Goal: Task Accomplishment & Management: Manage account settings

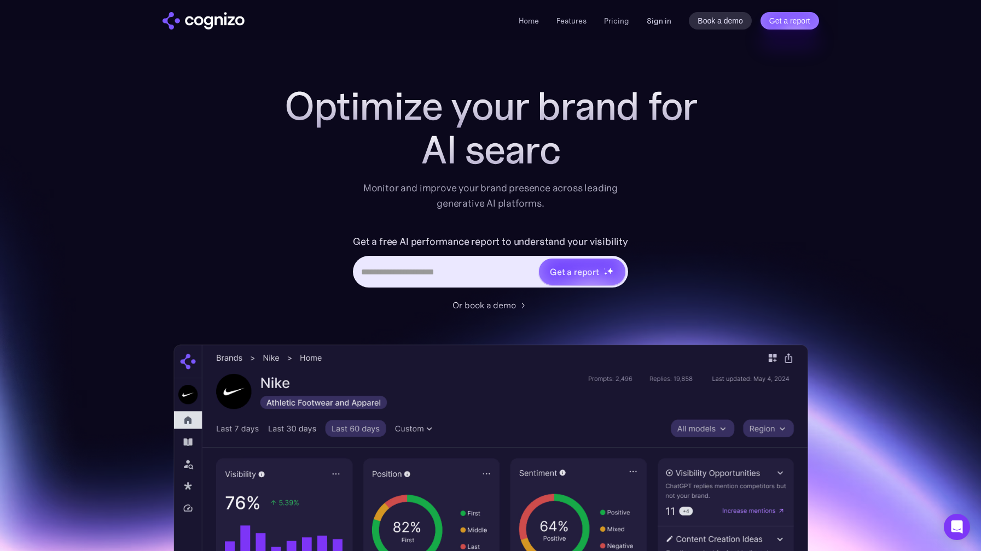
click at [655, 21] on link "Sign in" at bounding box center [658, 20] width 25 height 13
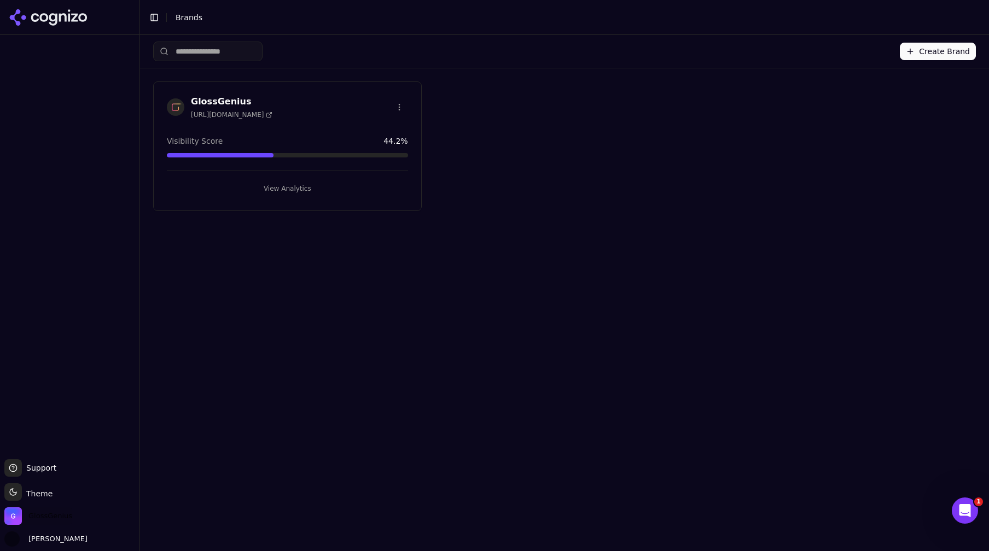
click at [37, 517] on span "GlossGenius" at bounding box center [50, 516] width 44 height 10
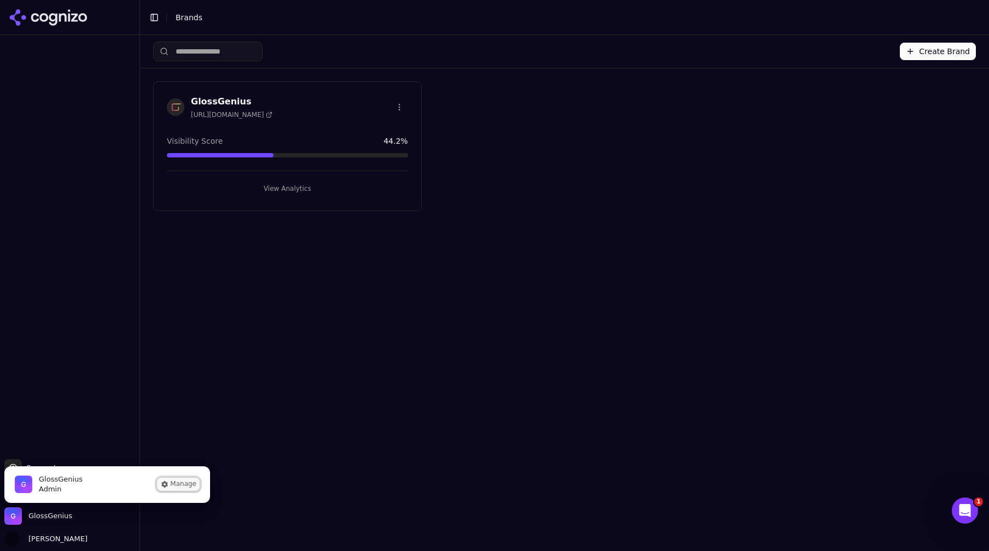
click at [183, 486] on button "Manage" at bounding box center [178, 484] width 43 height 13
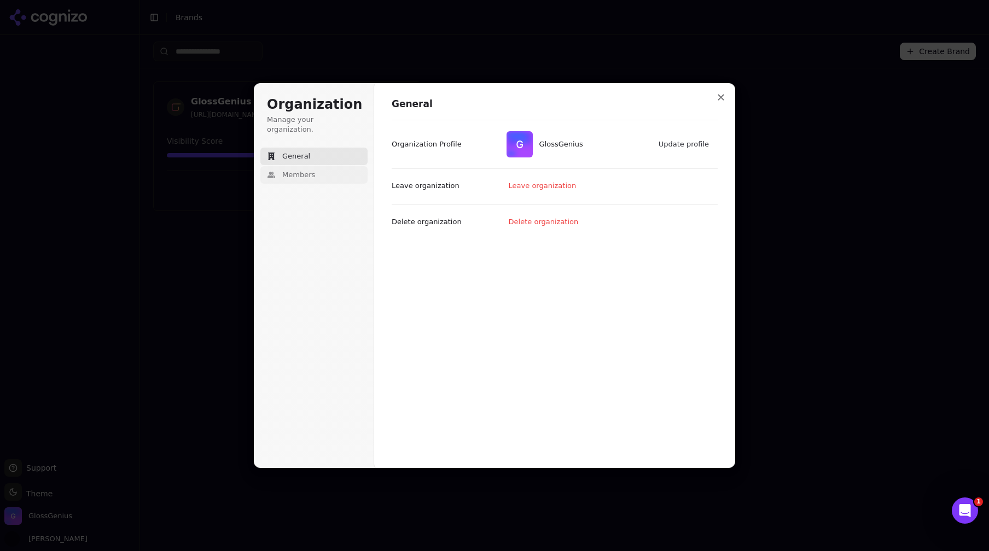
click at [313, 170] on span "Members" at bounding box center [298, 175] width 33 height 10
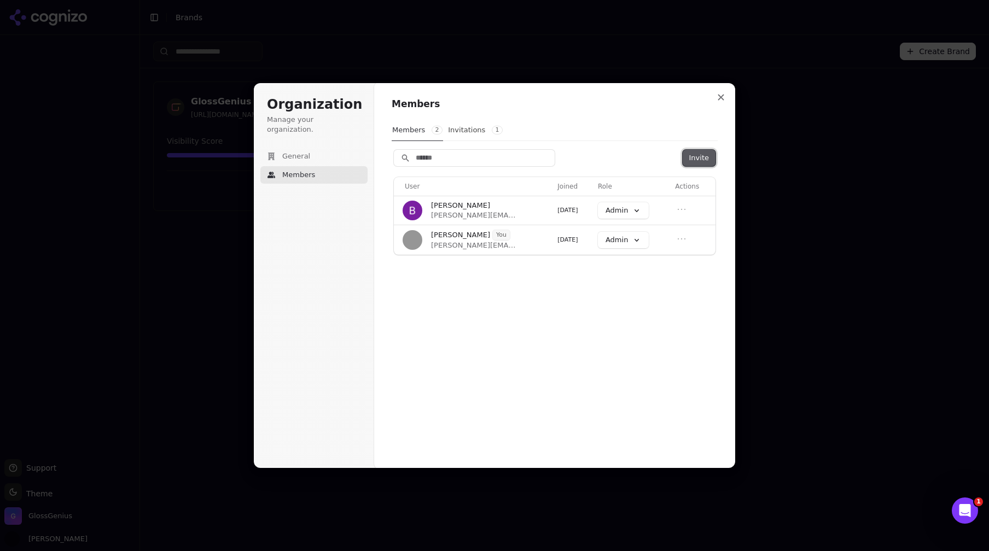
click at [696, 159] on button "Invite" at bounding box center [699, 158] width 33 height 16
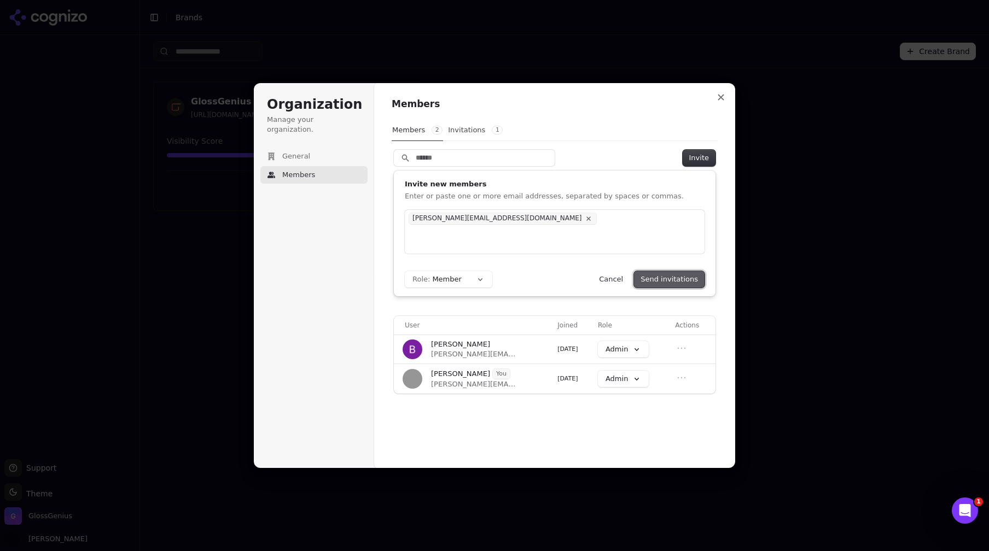
click at [687, 282] on button "Send invitations" at bounding box center [669, 279] width 71 height 16
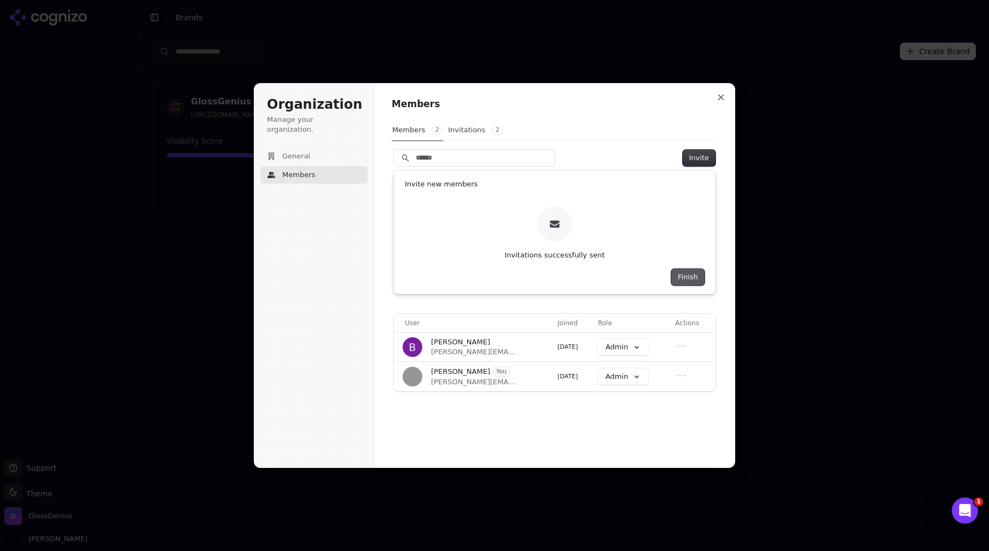
click at [687, 277] on button "Finish" at bounding box center [687, 277] width 33 height 16
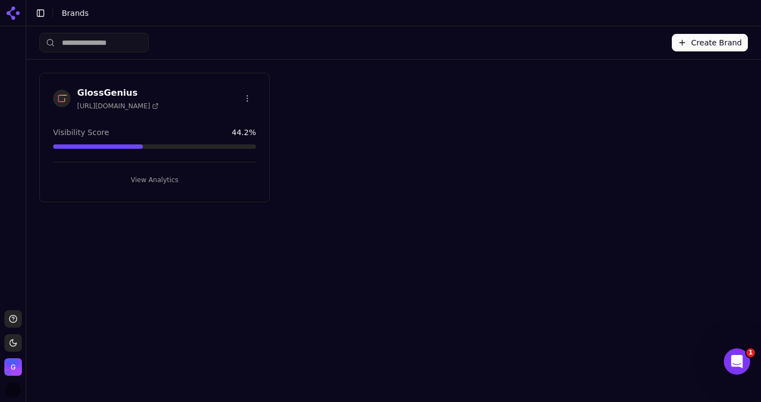
click at [167, 182] on button "View Analytics" at bounding box center [154, 180] width 203 height 18
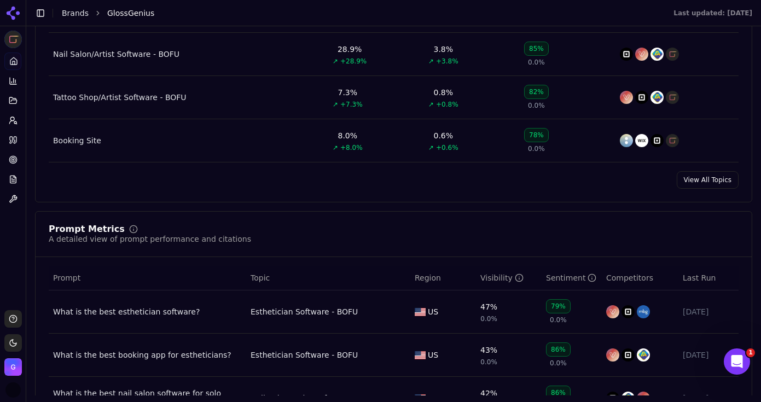
scroll to position [643, 0]
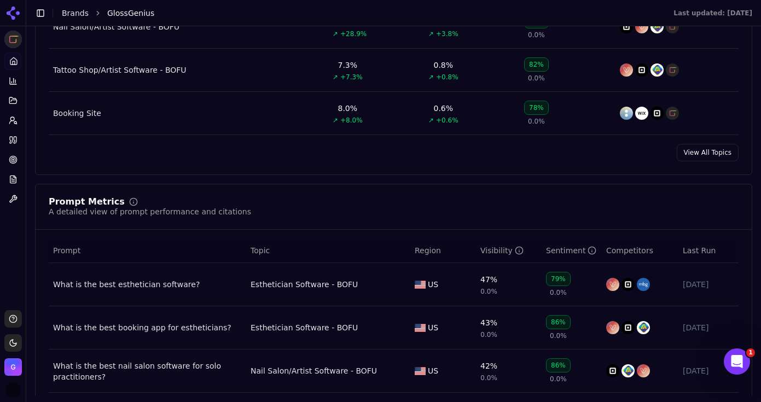
click at [708, 155] on link "View All Topics" at bounding box center [708, 153] width 62 height 18
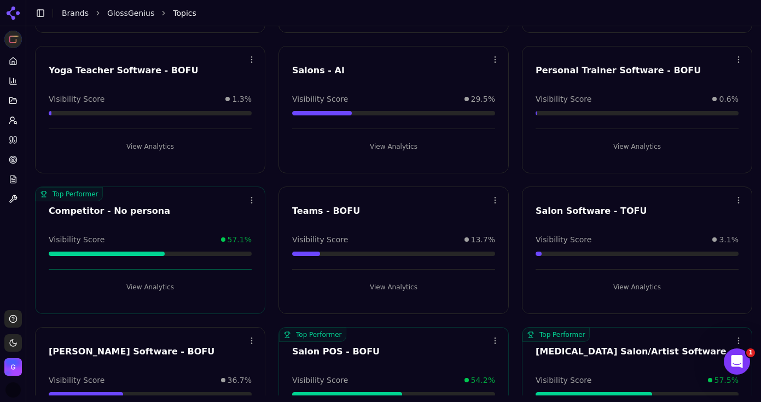
scroll to position [754, 0]
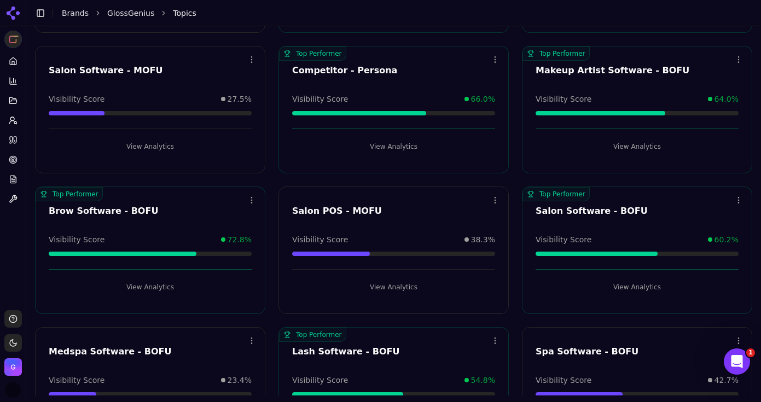
click at [645, 286] on button "View Analytics" at bounding box center [636, 287] width 203 height 18
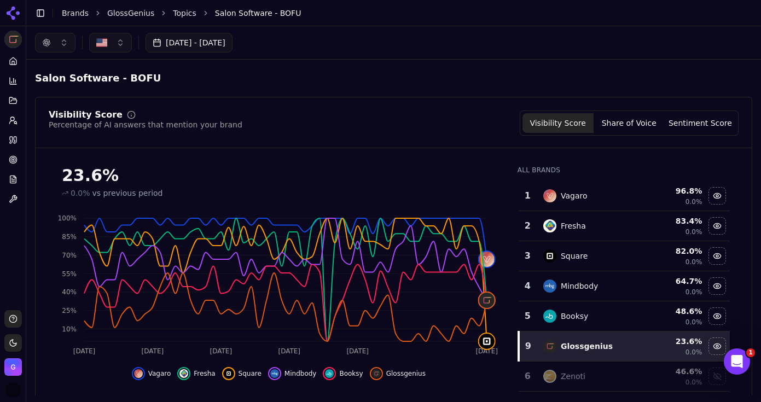
click at [161, 38] on button "[DATE] - [DATE]" at bounding box center [188, 43] width 87 height 20
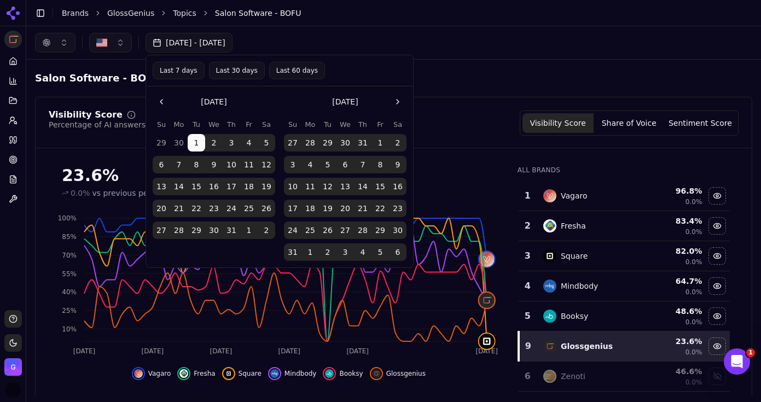
click at [239, 72] on button "Last 30 days" at bounding box center [237, 71] width 56 height 18
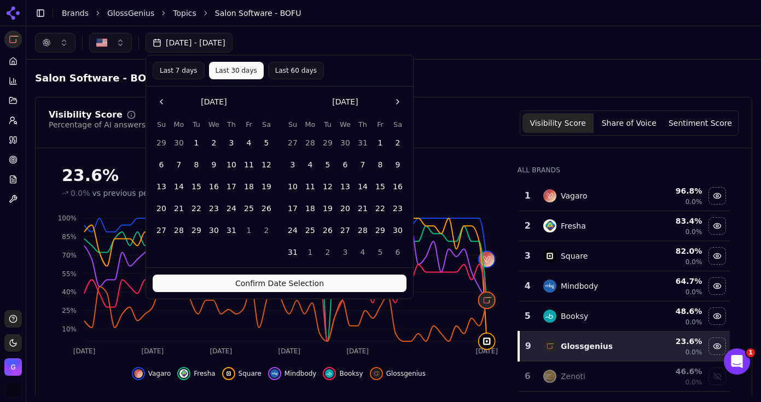
click at [288, 284] on button "Confirm Date Selection" at bounding box center [280, 284] width 254 height 18
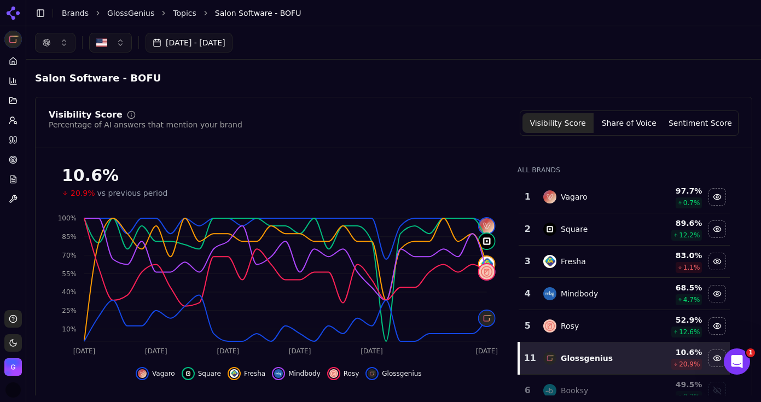
click at [54, 47] on button "button" at bounding box center [55, 43] width 40 height 20
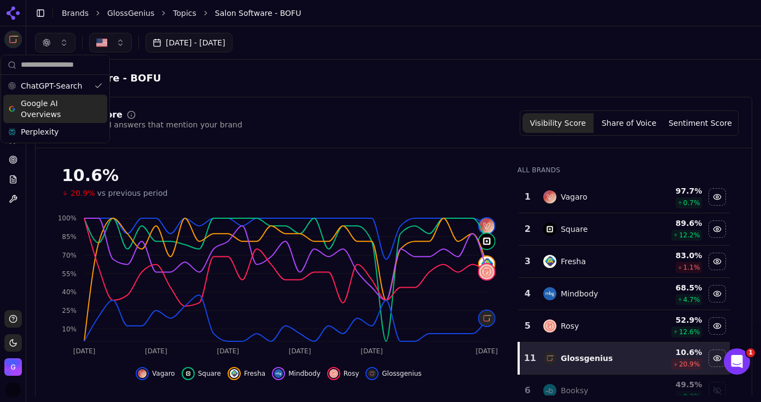
click at [52, 107] on span "Google AI Overviews" at bounding box center [55, 109] width 69 height 22
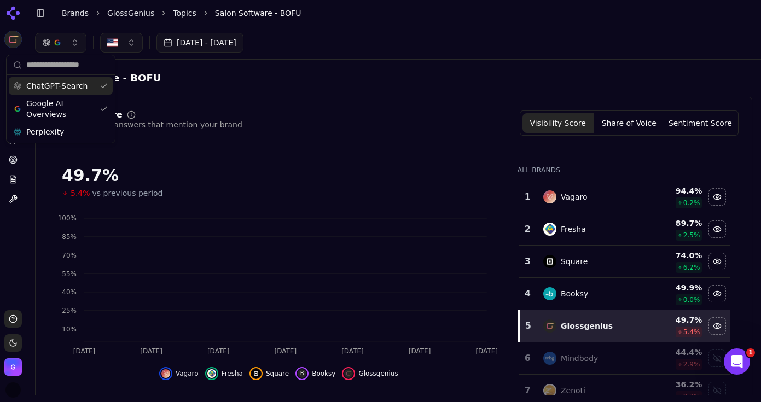
click at [50, 85] on span "ChatGPT-Search" at bounding box center [56, 85] width 61 height 11
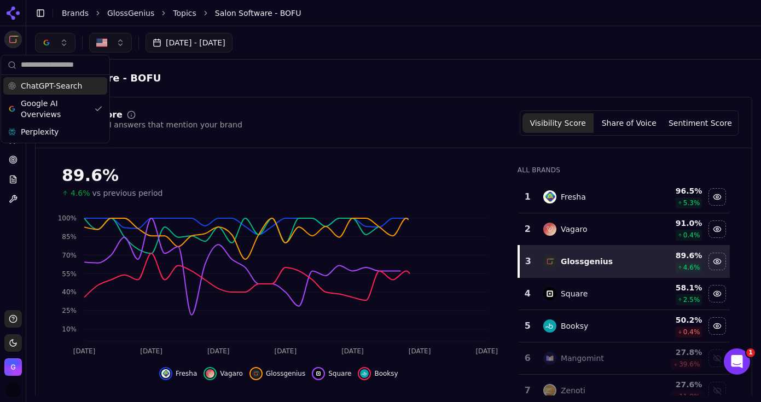
click at [364, 21] on header "Toggle Sidebar Brands GlossGenius Topics Salon Software - BOFU" at bounding box center [393, 13] width 735 height 26
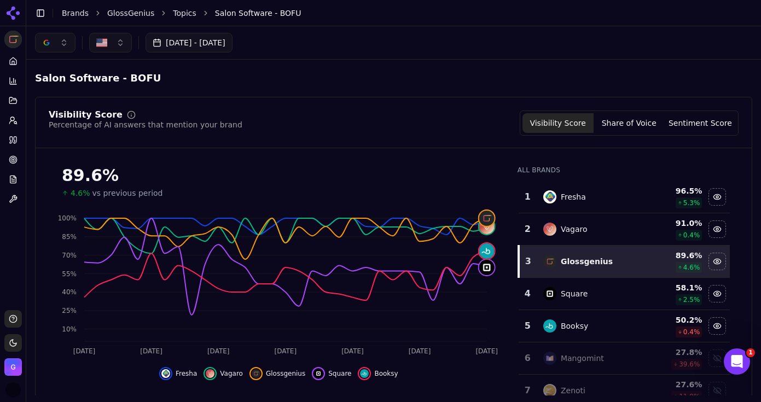
click at [65, 43] on button "button" at bounding box center [55, 43] width 40 height 20
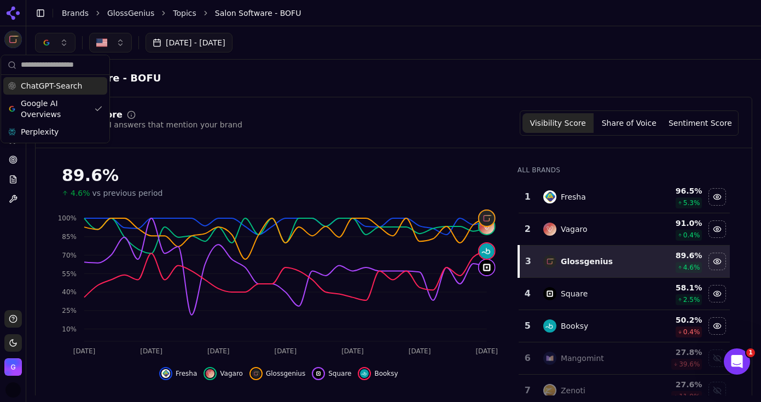
click at [48, 90] on span "ChatGPT-Search" at bounding box center [51, 85] width 61 height 11
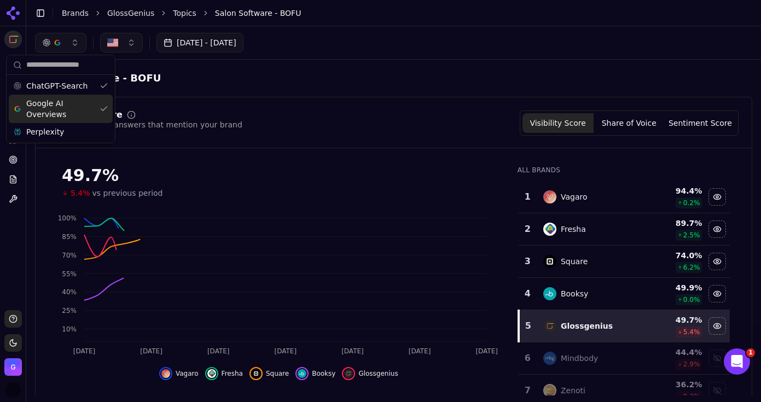
click at [46, 104] on span "Google AI Overviews" at bounding box center [60, 109] width 69 height 22
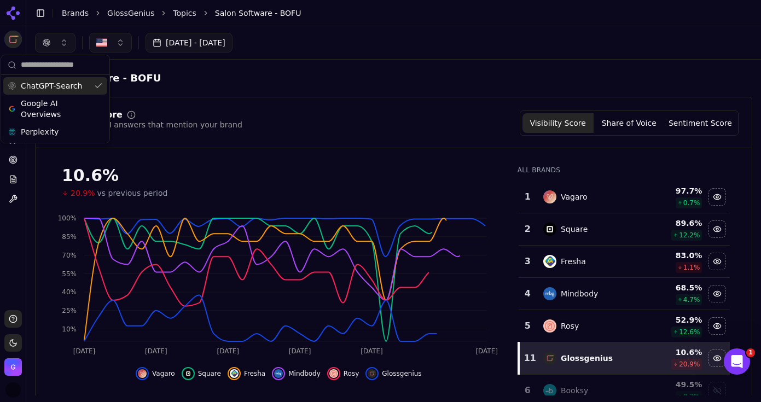
click at [444, 22] on header "Toggle Sidebar Brands GlossGenius Topics Salon Software - BOFU" at bounding box center [393, 13] width 735 height 26
